Goal: Navigation & Orientation: Find specific page/section

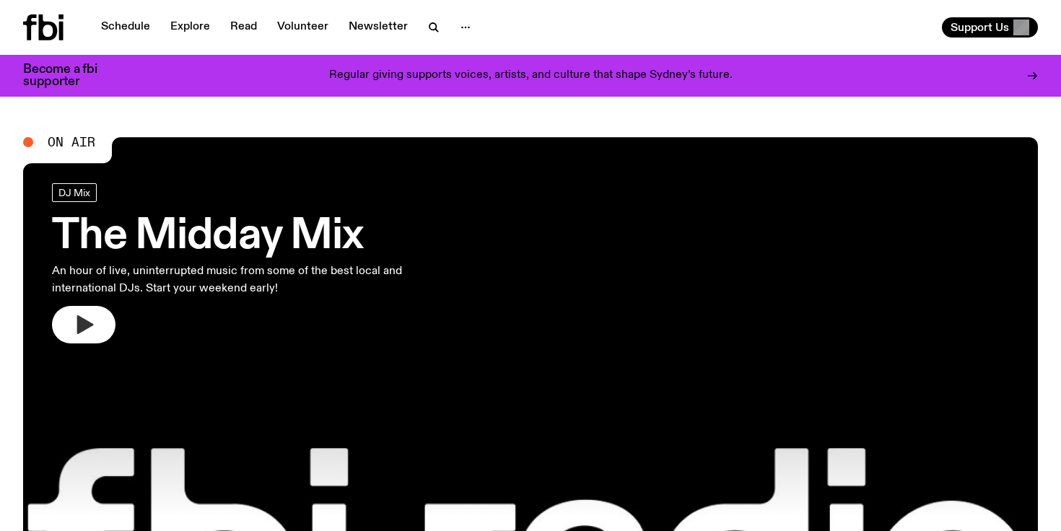
click at [70, 323] on button "button" at bounding box center [84, 325] width 64 height 38
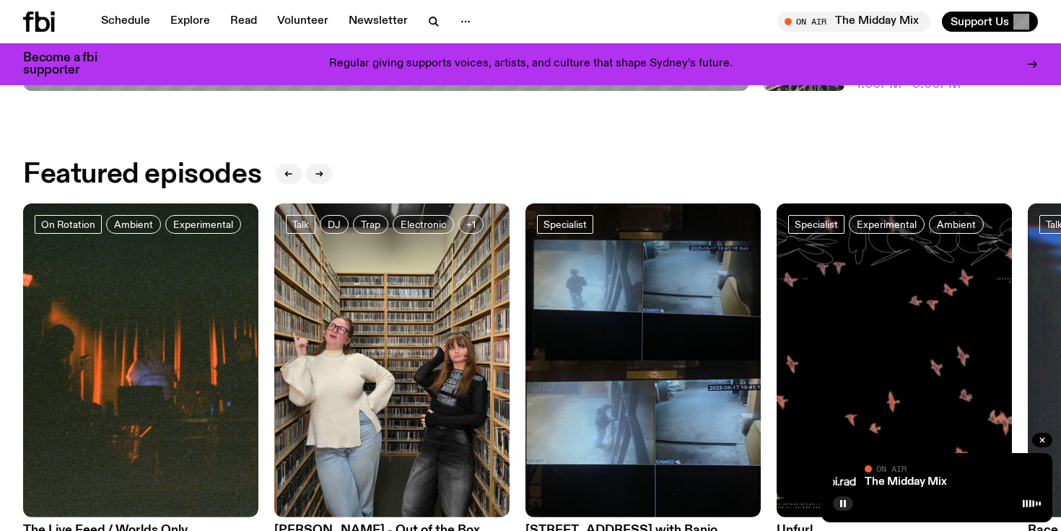
scroll to position [401, 0]
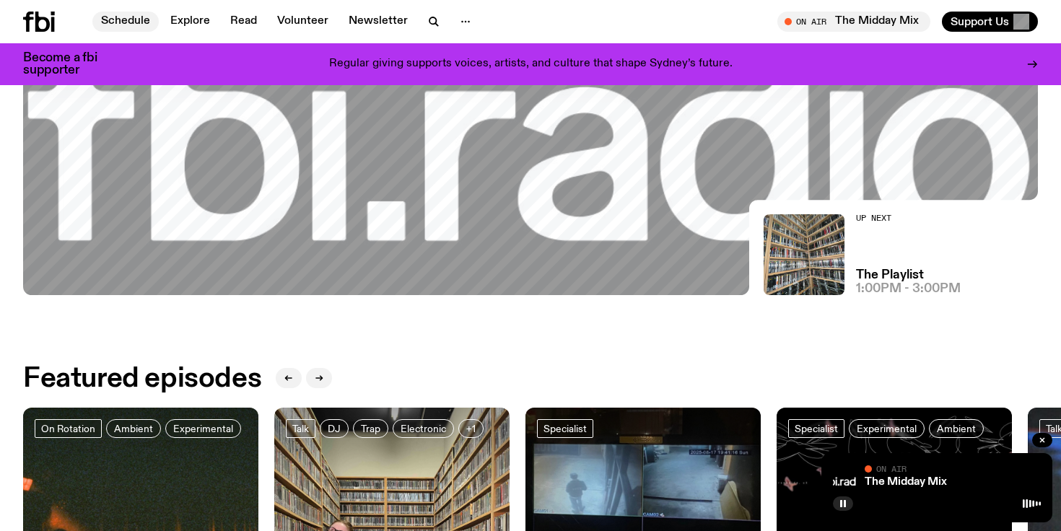
click at [129, 21] on link "Schedule" at bounding box center [125, 22] width 66 height 20
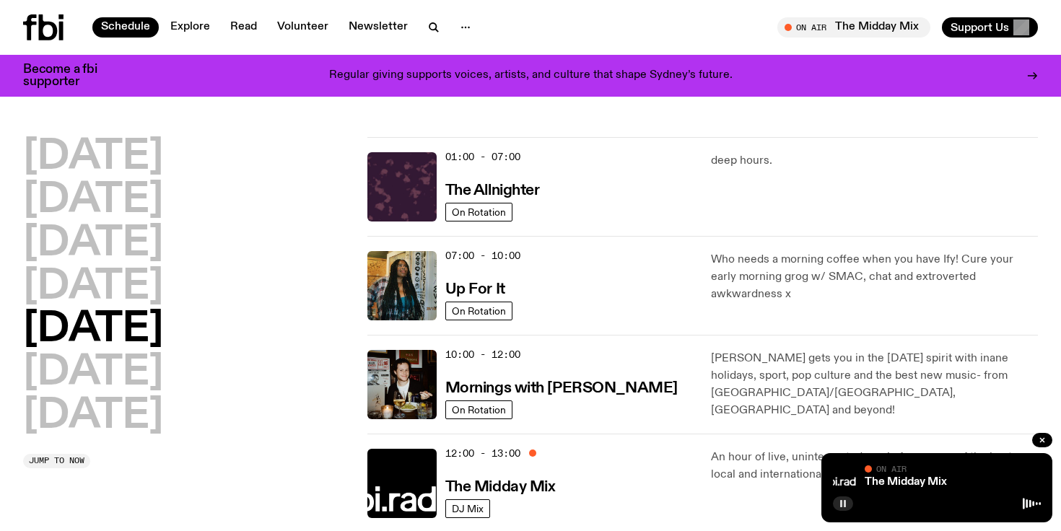
click at [844, 506] on rect "button" at bounding box center [845, 503] width 2 height 7
click at [841, 502] on icon "button" at bounding box center [843, 503] width 6 height 7
click at [845, 505] on rect "button" at bounding box center [845, 503] width 2 height 7
